Goal: Find specific page/section: Find specific page/section

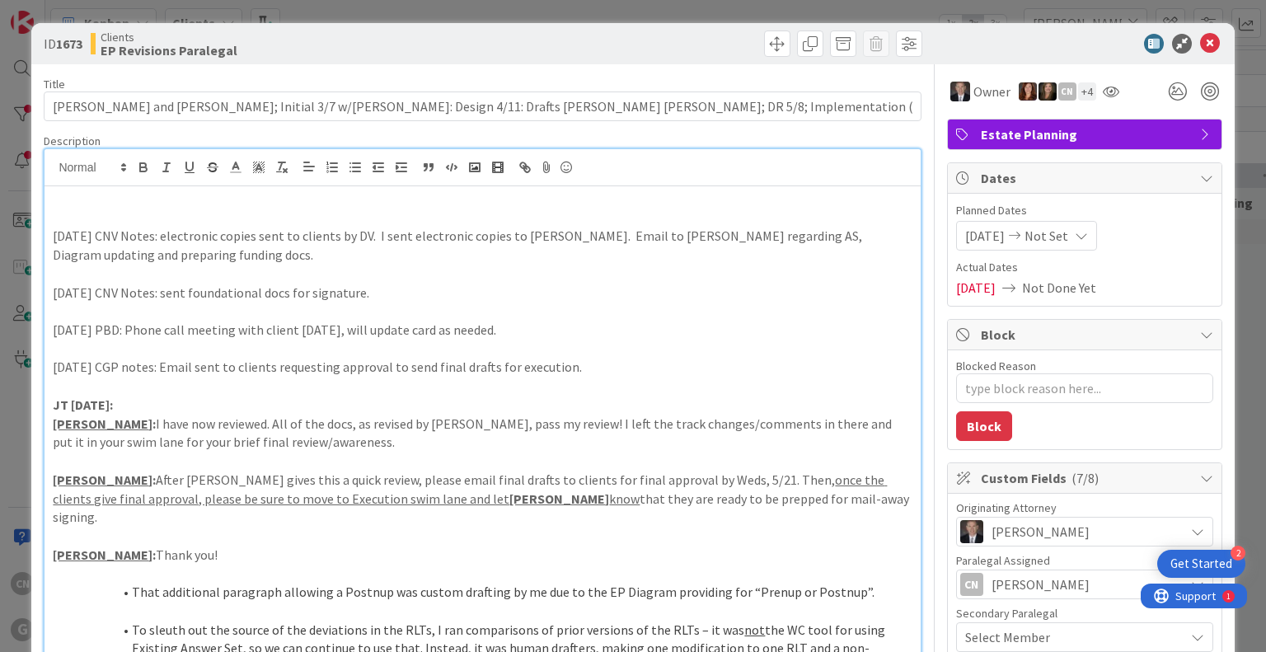
type textarea "x"
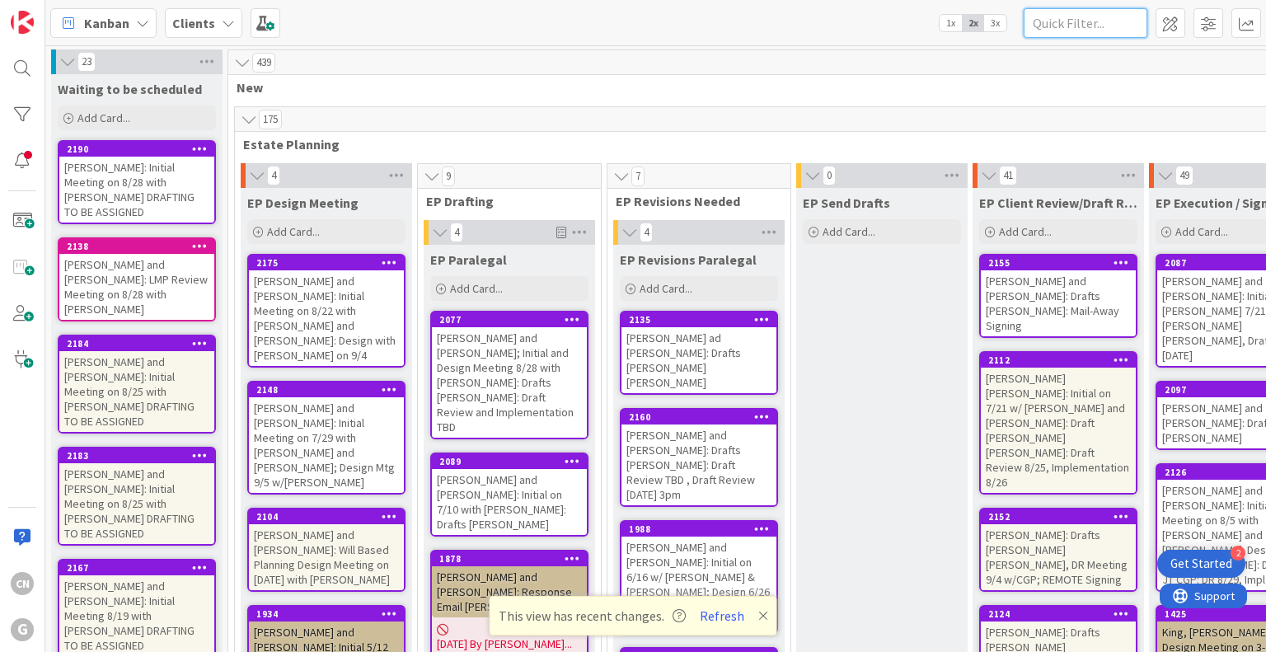
click at [1079, 24] on input "text" at bounding box center [1086, 23] width 124 height 30
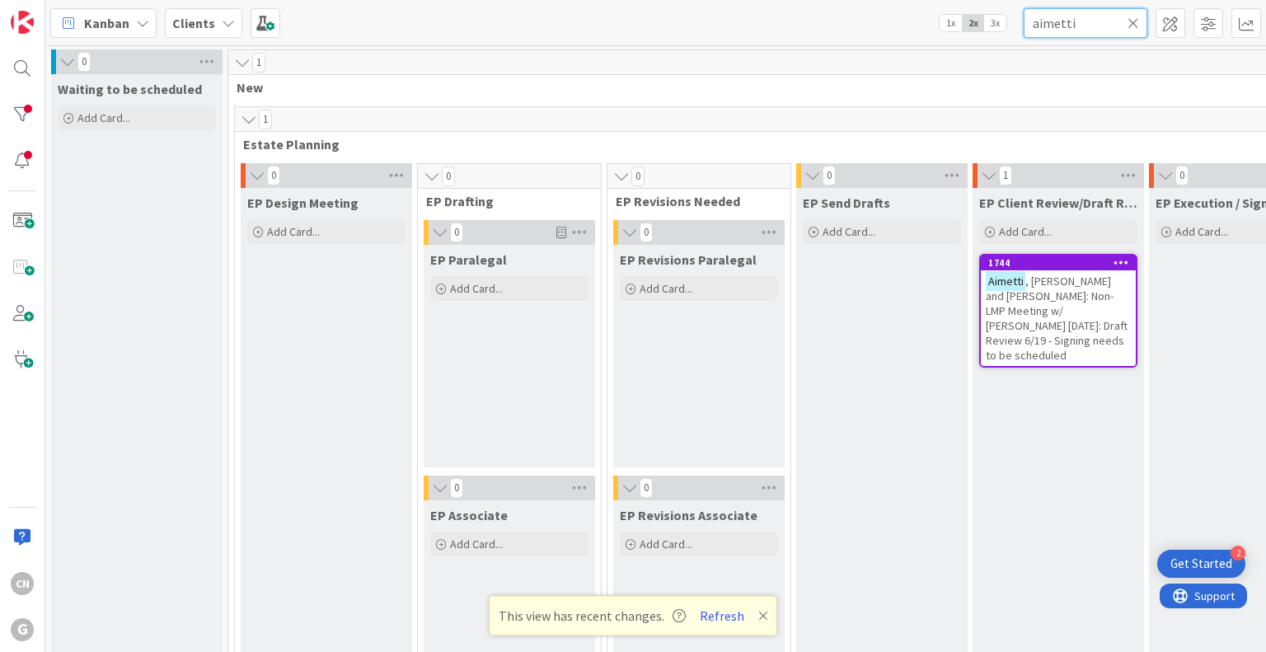
type input "aimetti"
click at [1072, 289] on span ", William and Darlene: Non-LMP Meeting w/ Chris 4-8-25: Draft Review 6/19 - Sig…" at bounding box center [1057, 318] width 142 height 89
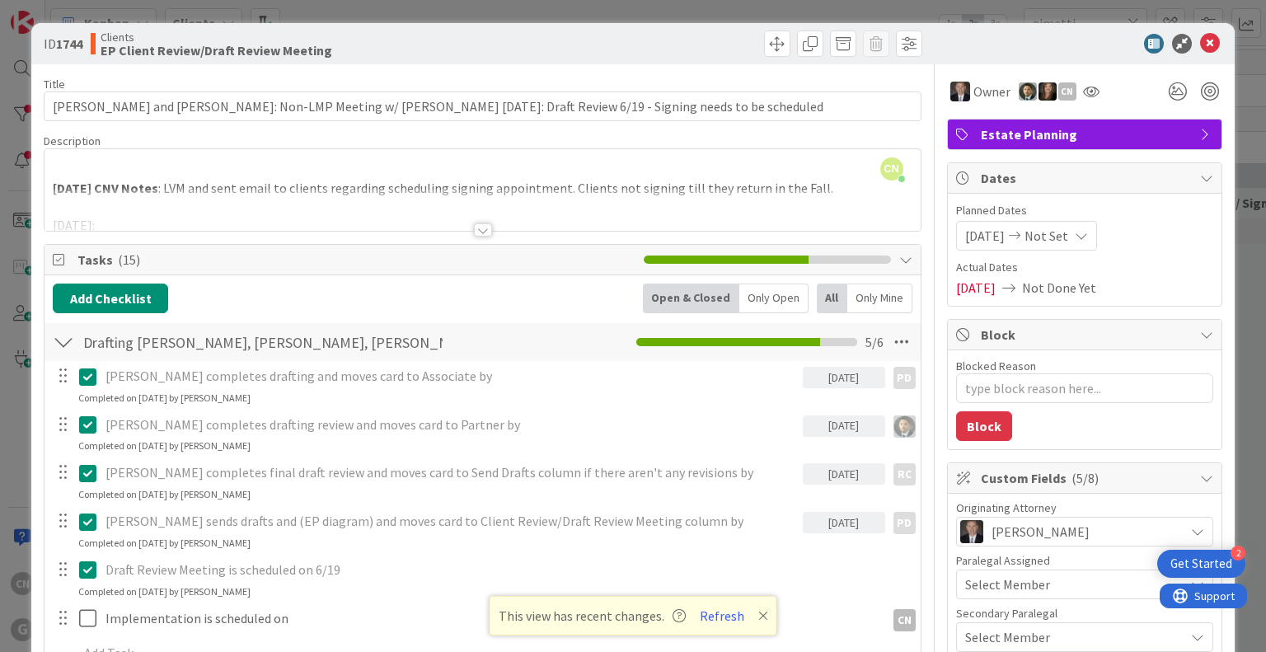
drag, startPoint x: 480, startPoint y: 238, endPoint x: 480, endPoint y: 228, distance: 10.7
click at [480, 232] on div at bounding box center [483, 229] width 18 height 13
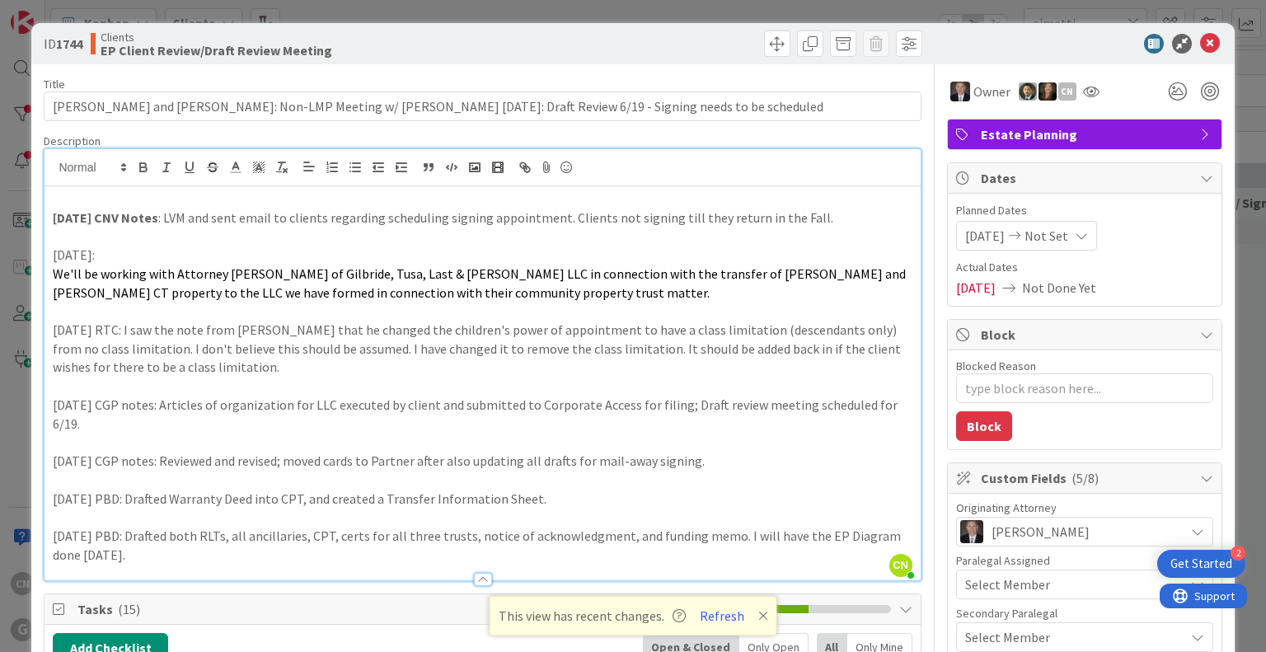
click at [51, 218] on div "9.3.25 CNV Notes : LVM and sent email to clients regarding scheduling signing a…" at bounding box center [482, 383] width 875 height 394
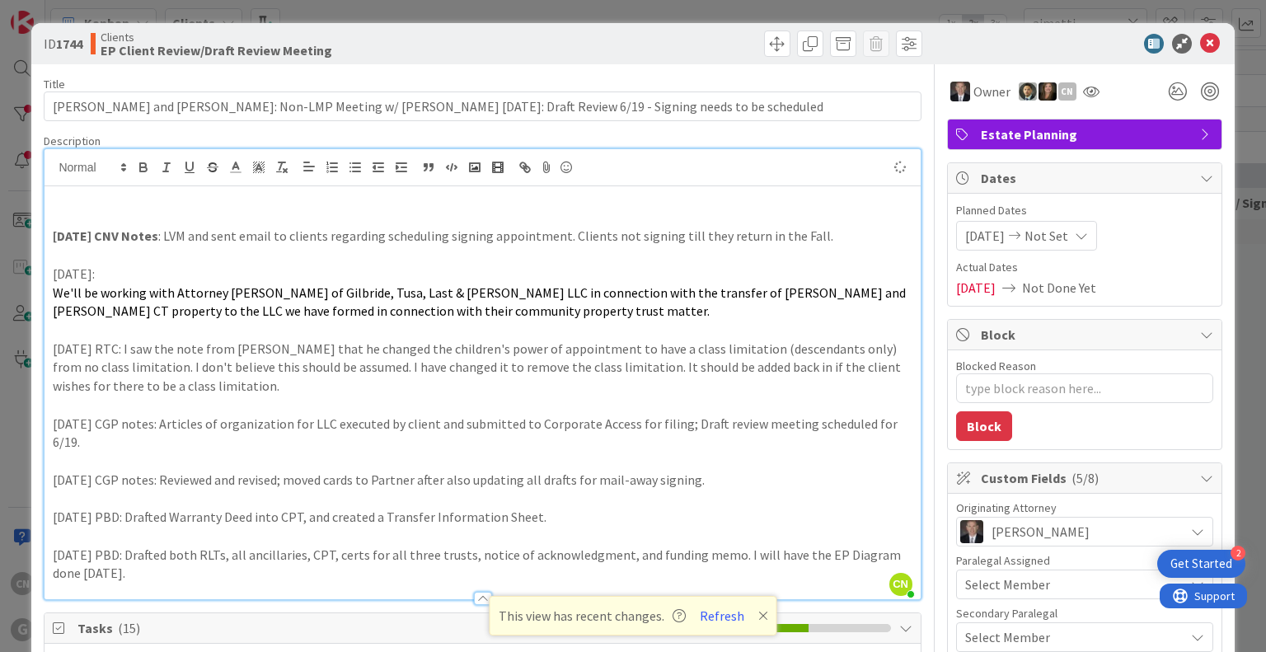
type textarea "x"
click at [826, 234] on p "9.3.25 CNV Notes : LVM and sent email to clients regarding scheduling signing a…" at bounding box center [482, 236] width 859 height 19
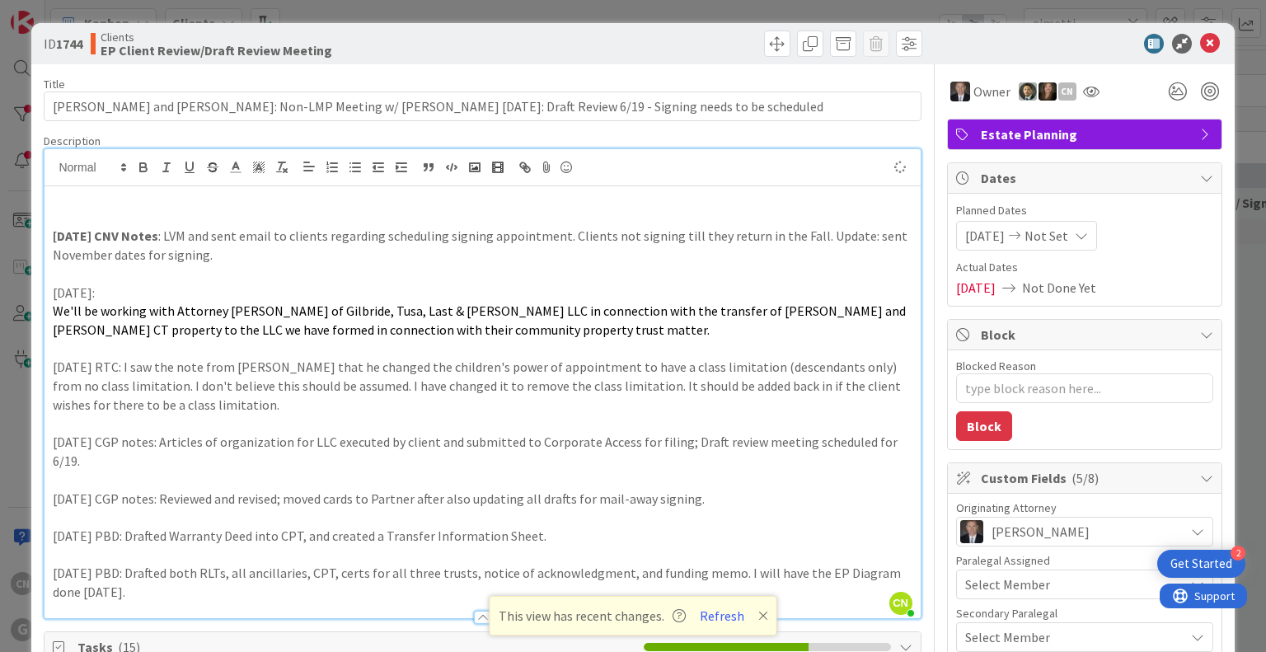
type textarea "x"
click at [1200, 45] on icon at bounding box center [1210, 44] width 20 height 20
